Goal: Transaction & Acquisition: Purchase product/service

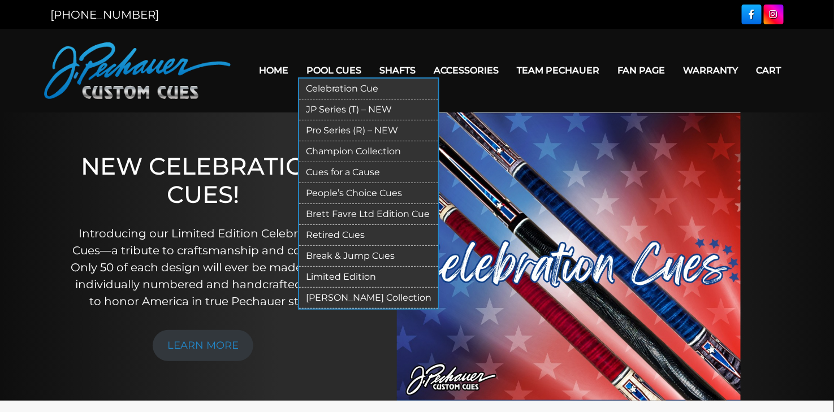
click at [349, 128] on link "Pro Series (R) – NEW" at bounding box center [368, 130] width 139 height 21
click at [344, 133] on link "Pro Series (R) – NEW" at bounding box center [368, 130] width 139 height 21
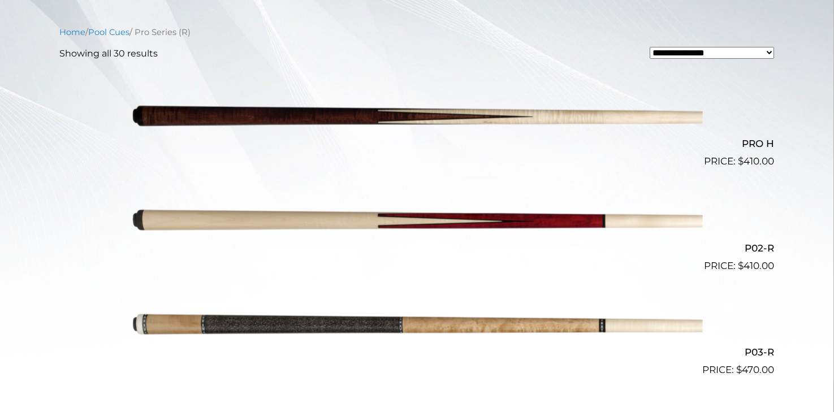
scroll to position [215, 0]
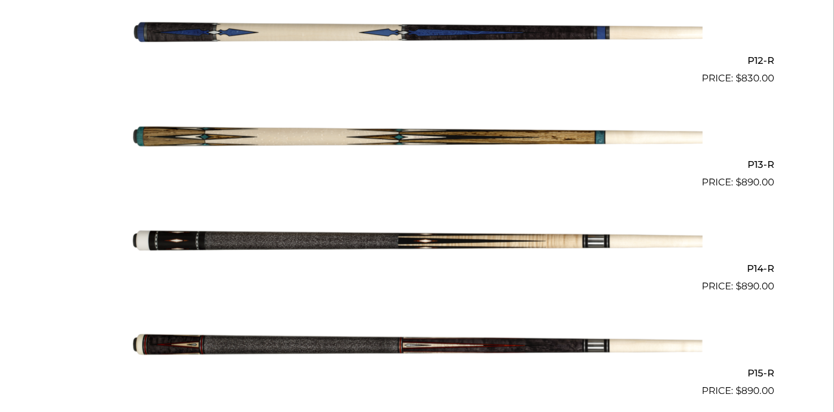
scroll to position [1523, 0]
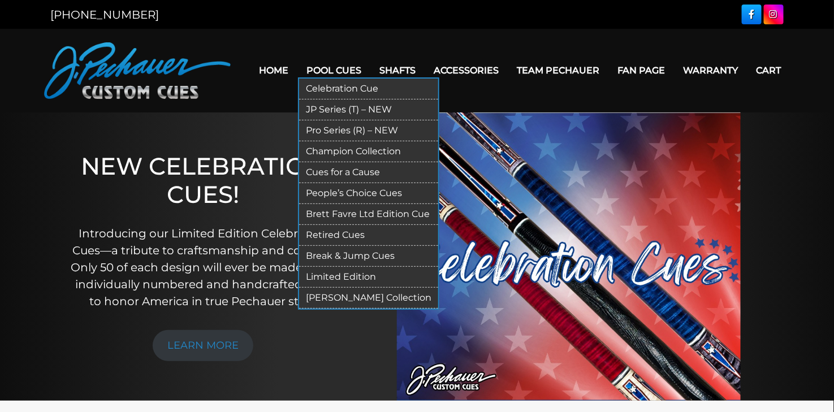
click at [340, 129] on link "Pro Series (R) – NEW" at bounding box center [368, 130] width 139 height 21
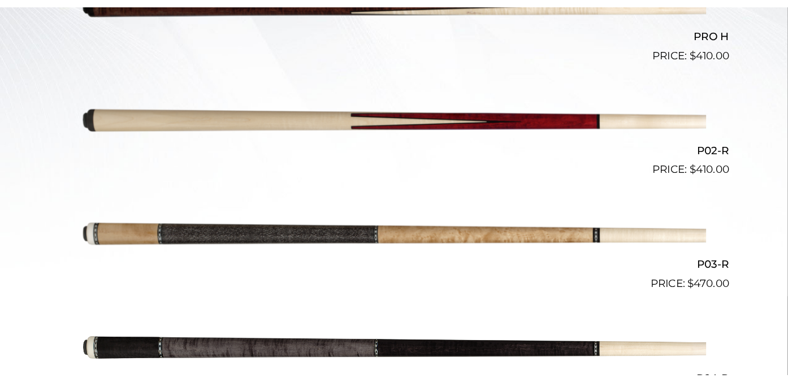
scroll to position [420, 0]
